Goal: Task Accomplishment & Management: Manage account settings

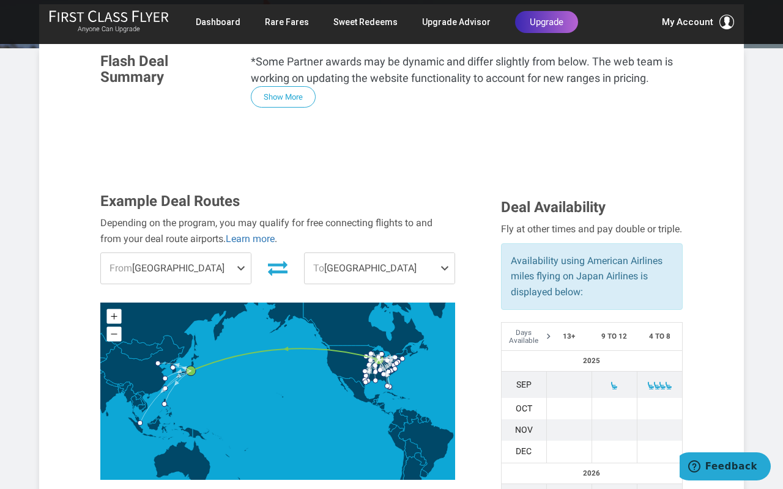
scroll to position [306, 0]
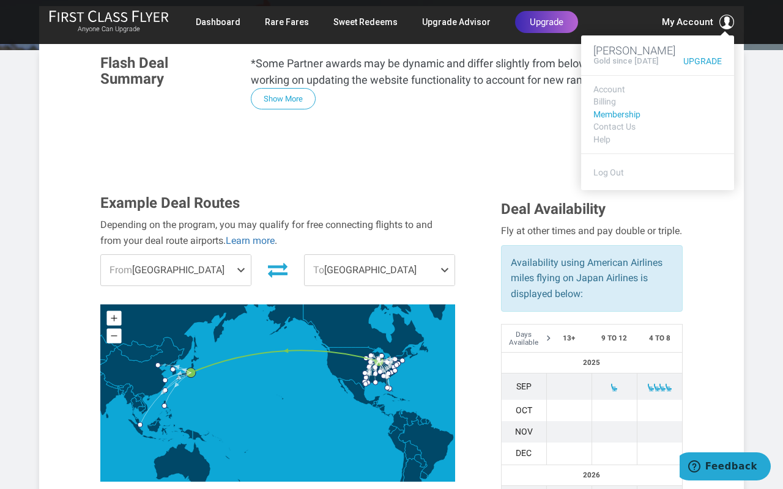
click at [627, 119] on link "Membership" at bounding box center [657, 114] width 128 height 9
click at [623, 119] on link "Membership" at bounding box center [657, 114] width 128 height 9
click at [619, 94] on link "Account" at bounding box center [657, 89] width 128 height 9
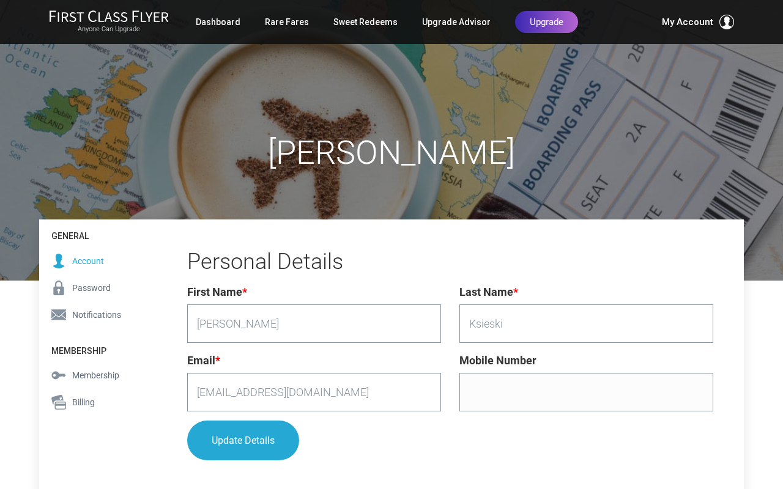
click at [97, 314] on span "Notifications" at bounding box center [96, 314] width 49 height 13
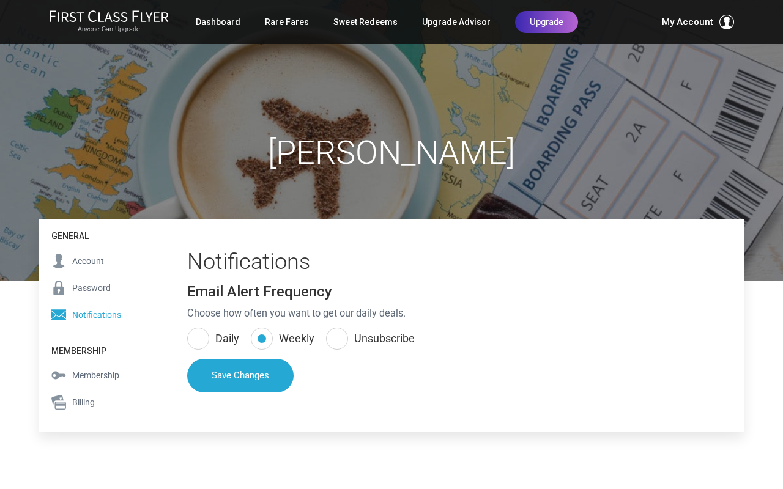
click at [82, 402] on span "Billing" at bounding box center [83, 402] width 23 height 13
click at [85, 402] on span "Billing" at bounding box center [83, 402] width 23 height 13
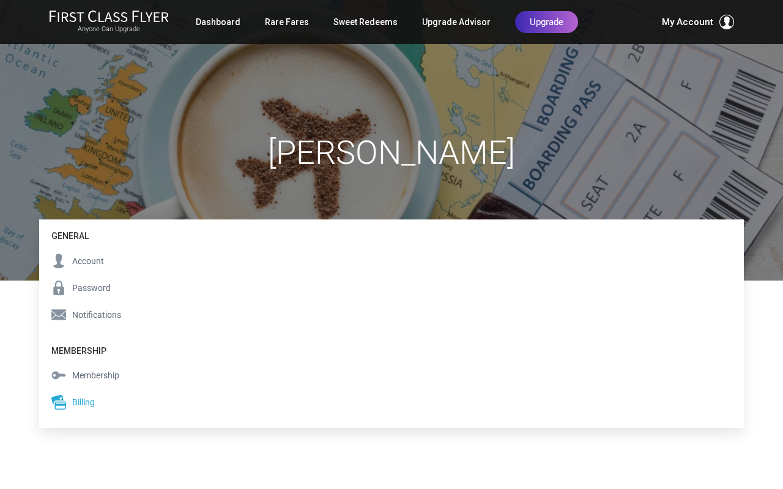
click at [106, 377] on span "Membership" at bounding box center [95, 375] width 47 height 13
